Goal: Find specific page/section: Find specific page/section

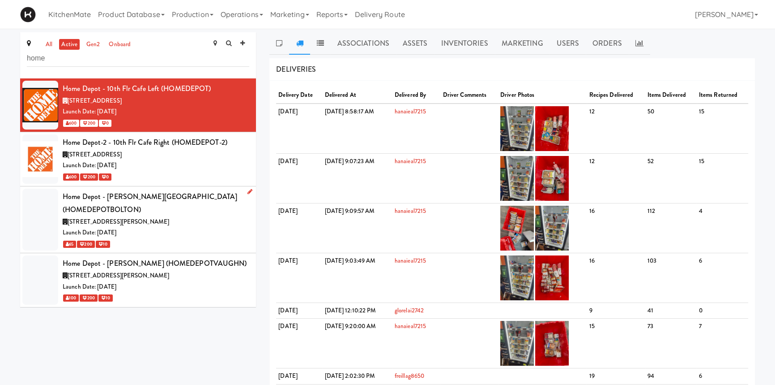
click at [191, 216] on div "[STREET_ADDRESS][PERSON_NAME]" at bounding box center [156, 221] width 187 height 11
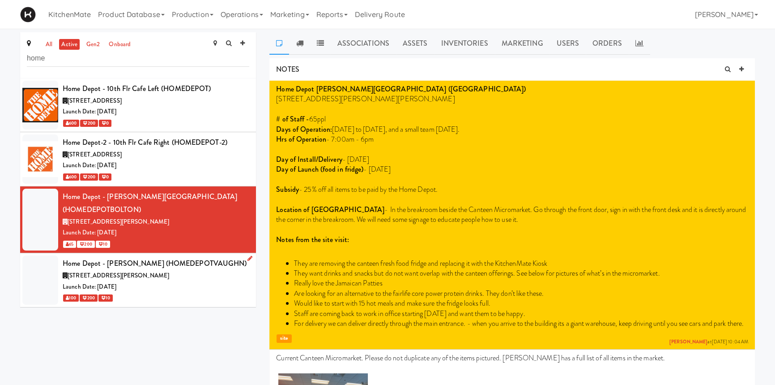
click at [179, 270] on div "[STREET_ADDRESS][PERSON_NAME]" at bounding box center [156, 275] width 187 height 11
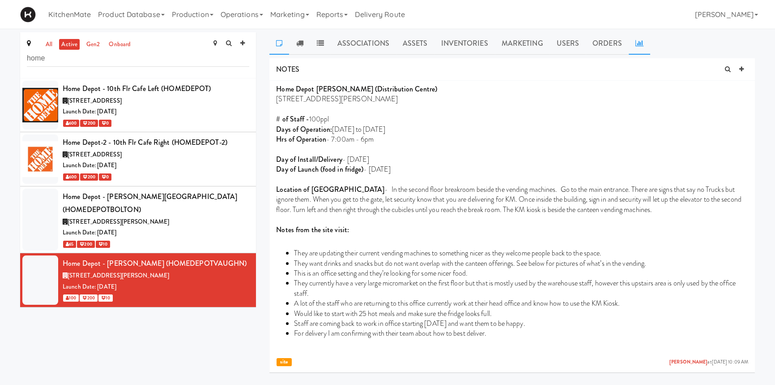
click at [637, 40] on icon at bounding box center [640, 42] width 8 height 7
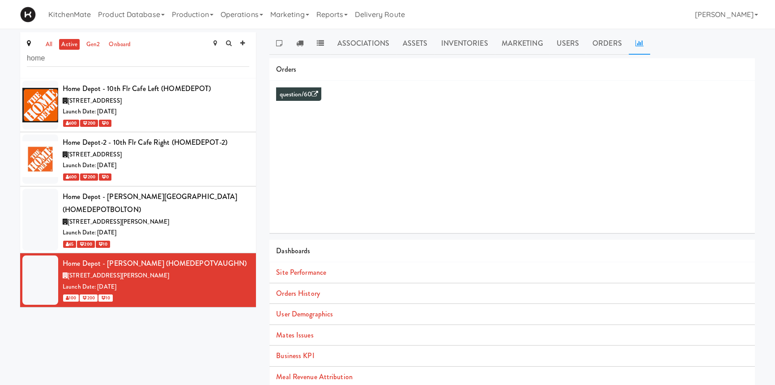
click at [321, 292] on li "Orders History" at bounding box center [513, 293] width 486 height 21
click at [305, 293] on link "Orders History" at bounding box center [297, 293] width 43 height 10
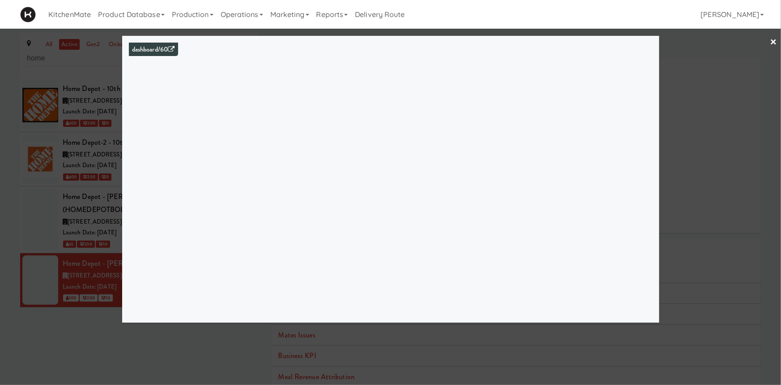
click at [772, 40] on link "×" at bounding box center [773, 43] width 7 height 28
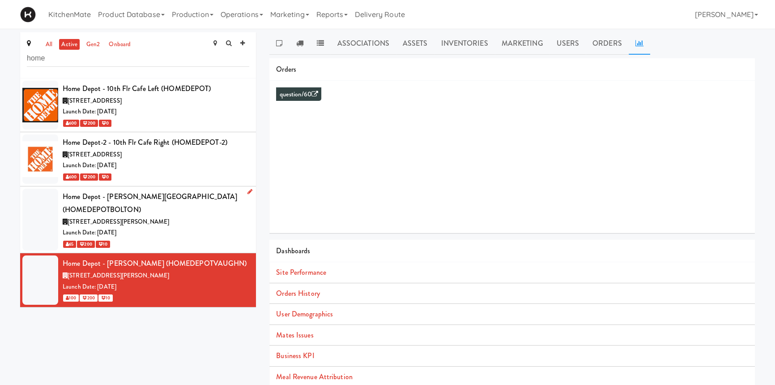
click at [219, 216] on div "[STREET_ADDRESS][PERSON_NAME]" at bounding box center [156, 221] width 187 height 11
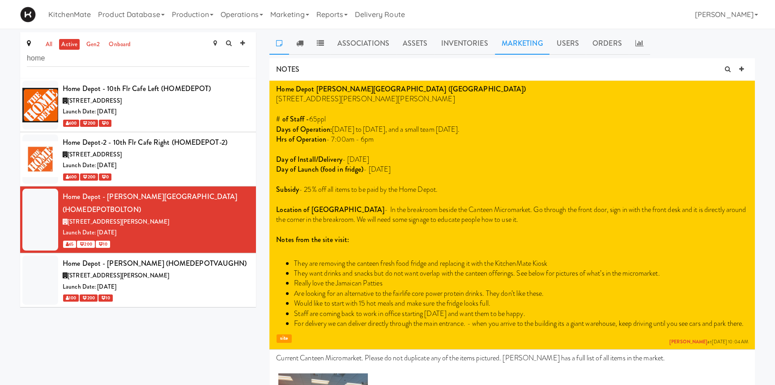
click at [520, 37] on link "Marketing" at bounding box center [522, 43] width 55 height 22
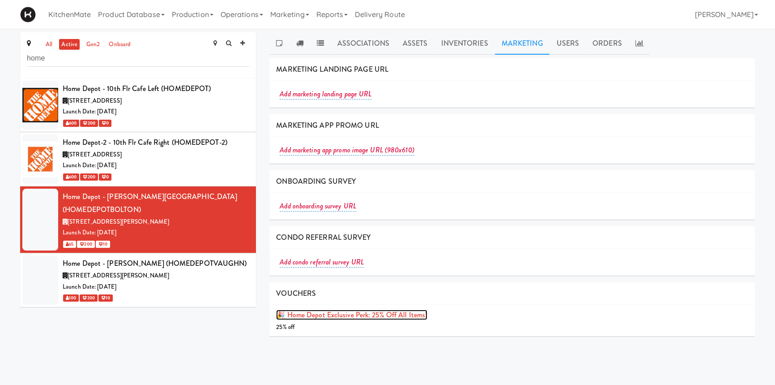
click at [360, 316] on link "🎉 Home Depot Exclusive Perk: 25% off all items!" at bounding box center [351, 314] width 151 height 10
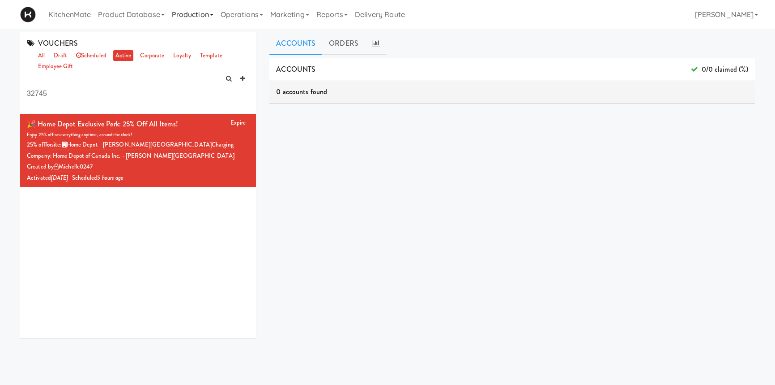
click at [204, 11] on link "Production" at bounding box center [192, 14] width 49 height 29
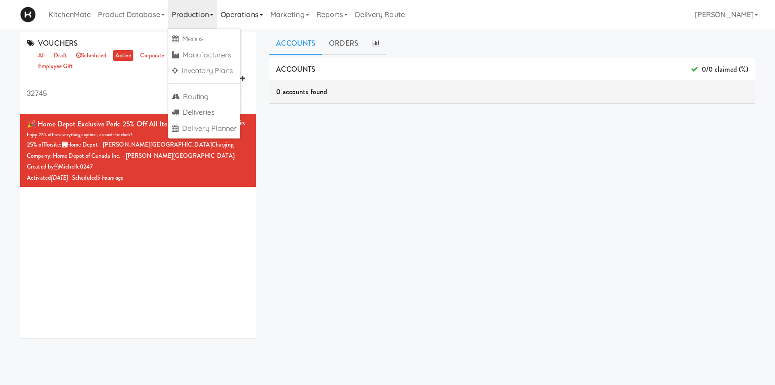
click at [254, 6] on link "Operations" at bounding box center [242, 14] width 50 height 29
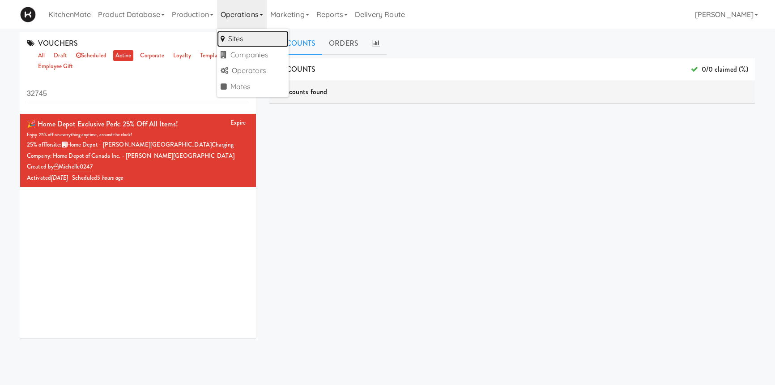
click at [240, 31] on link "Sites" at bounding box center [253, 39] width 72 height 16
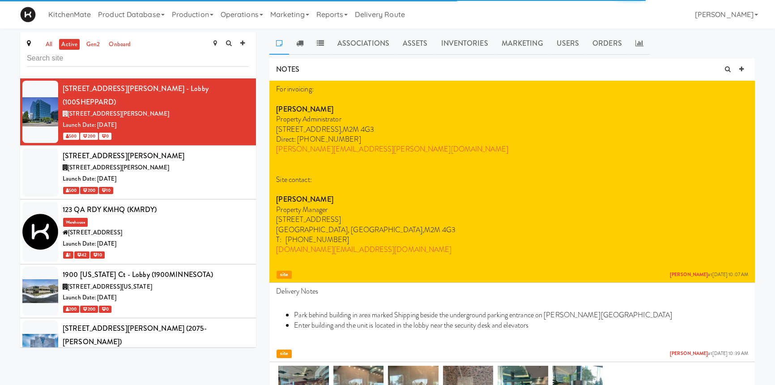
click at [163, 54] on input "text" at bounding box center [138, 58] width 223 height 17
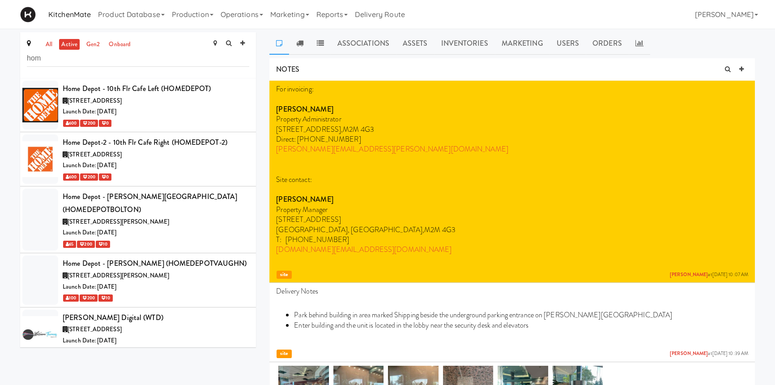
type input "hom"
